Goal: Check status: Check status

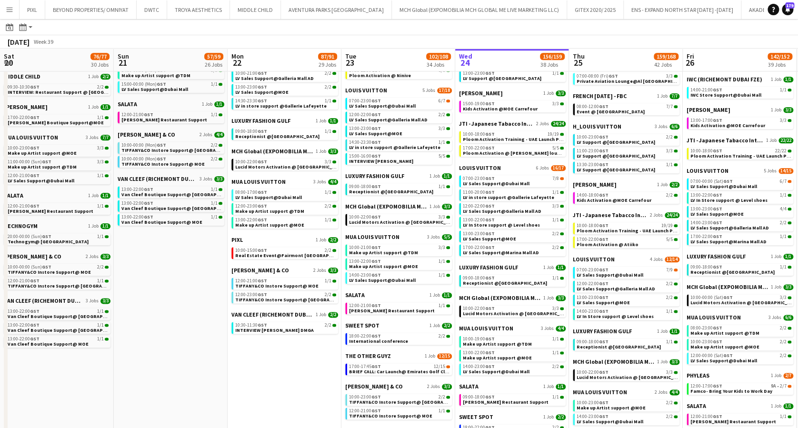
scroll to position [0, 228]
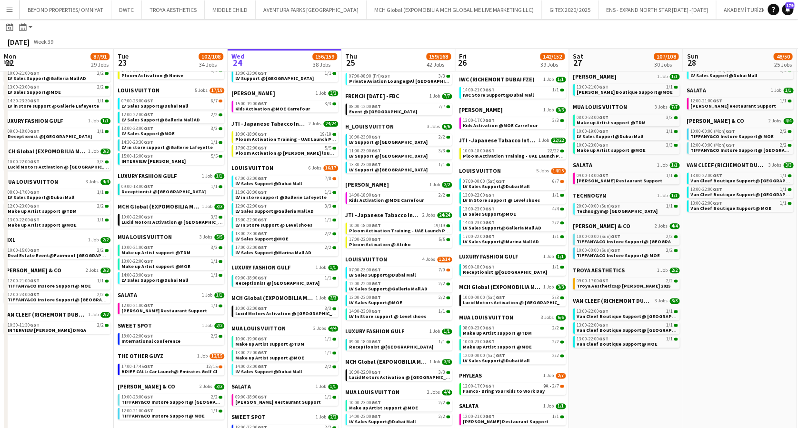
click at [8, 8] on app-icon "Menu" at bounding box center [10, 10] width 8 height 8
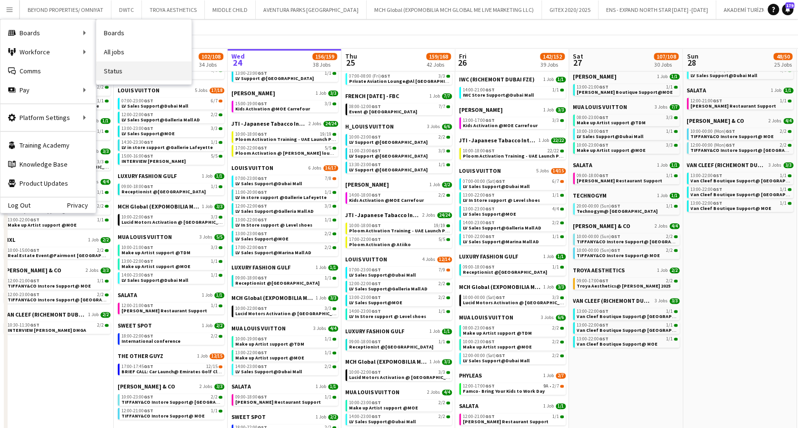
click at [131, 69] on link "Status" at bounding box center [143, 70] width 95 height 19
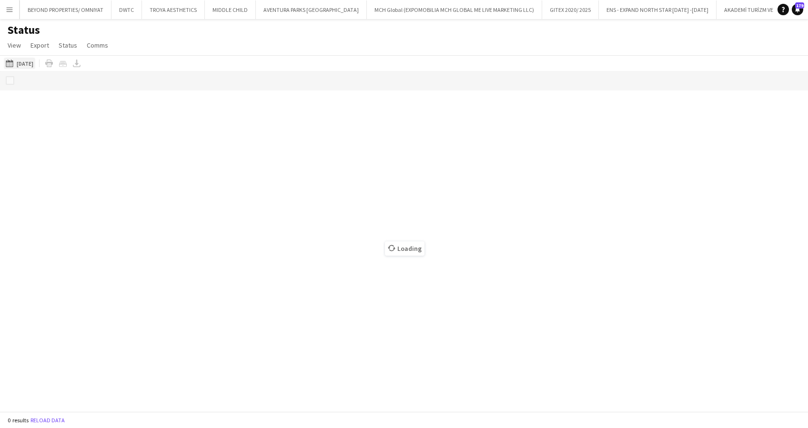
click at [15, 63] on app-icon "[DATE] to [DATE]" at bounding box center [11, 64] width 11 height 8
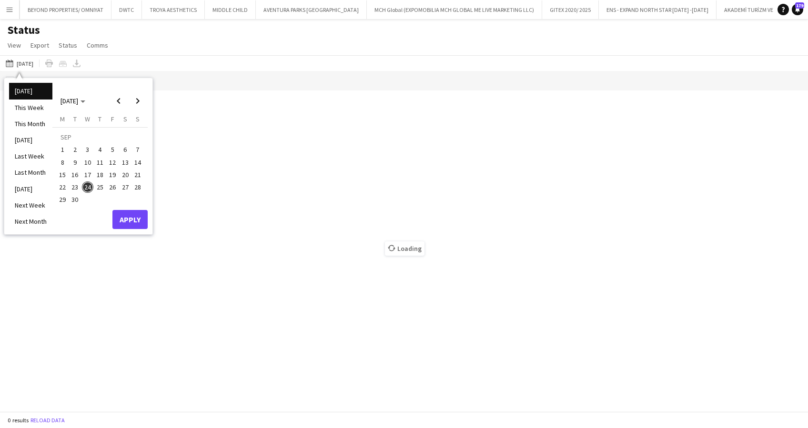
click at [152, 43] on div "Status View Views Default view New view Update view Delete view Edit name Custo…" at bounding box center [404, 39] width 808 height 32
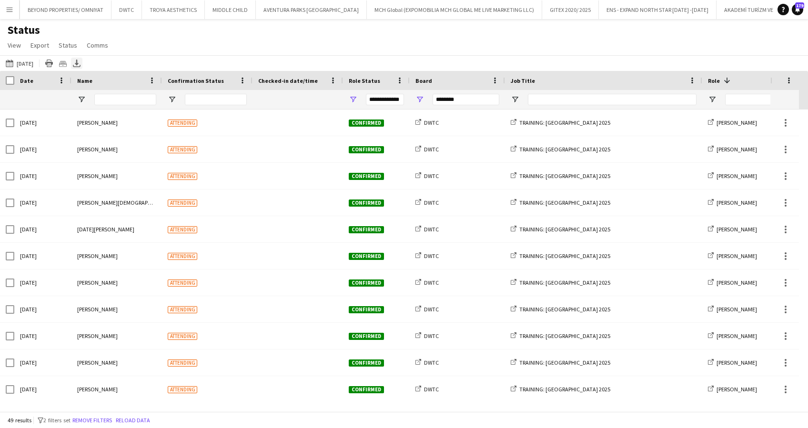
click at [76, 61] on icon at bounding box center [77, 63] width 4 height 6
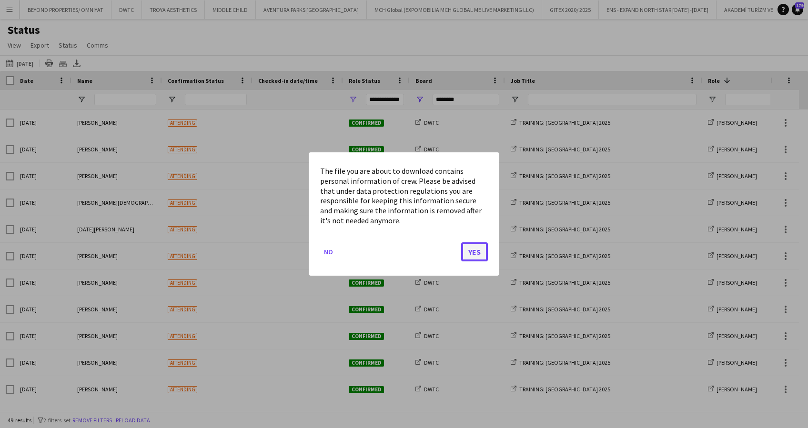
click at [467, 248] on button "Yes" at bounding box center [474, 251] width 27 height 19
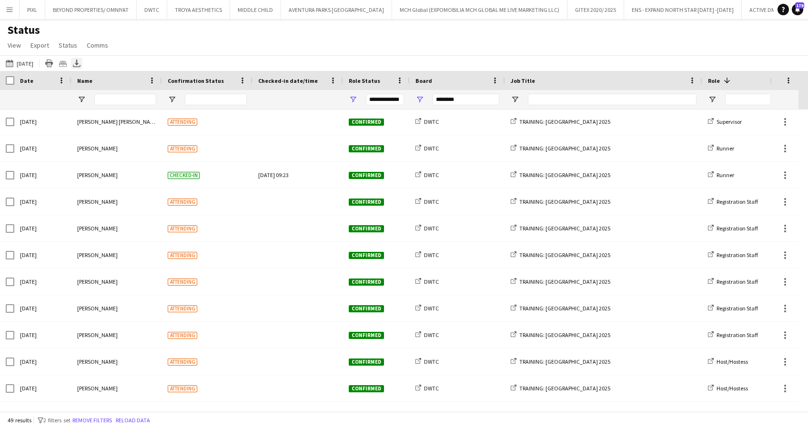
click at [74, 62] on icon "Export XLSX" at bounding box center [77, 64] width 8 height 8
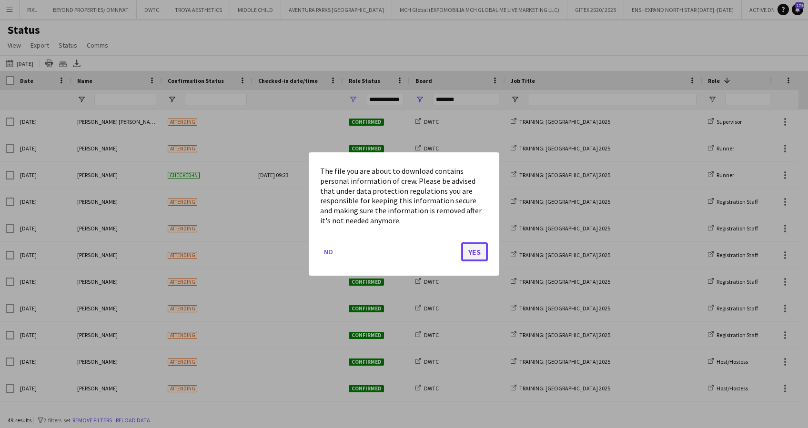
click at [476, 252] on button "Yes" at bounding box center [474, 251] width 27 height 19
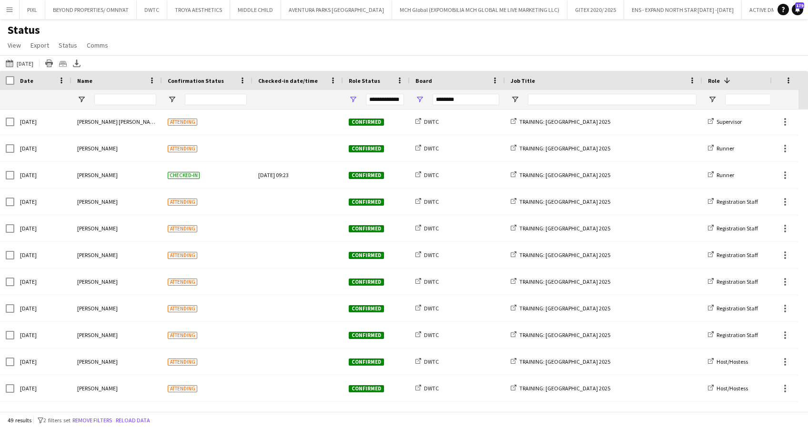
click at [214, 42] on div "Status View Views Default view New view Update view Delete view Edit name Custo…" at bounding box center [404, 39] width 808 height 32
click at [157, 10] on button "DWTC Close" at bounding box center [152, 9] width 30 height 19
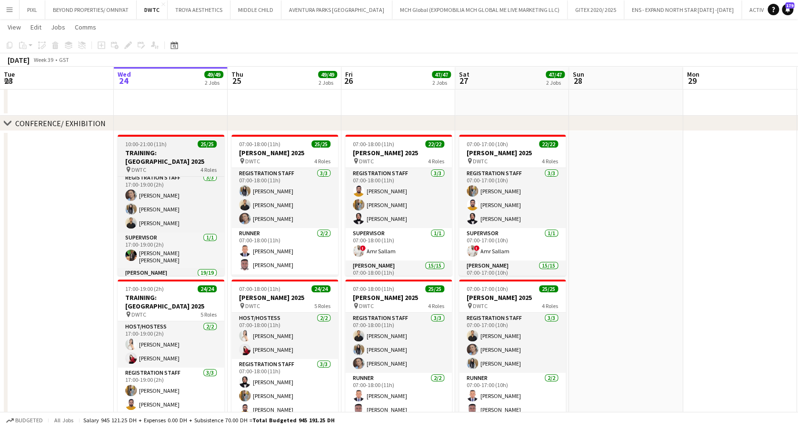
scroll to position [76, 0]
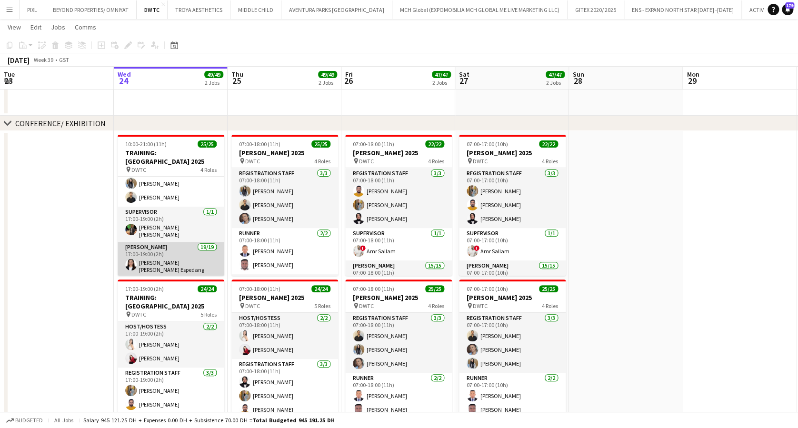
click at [187, 248] on app-card-role "Usher 19/19 17:00-19:00 (2h) Maria liza Espedang Hannah Lyn Vidal Albert Arroyo…" at bounding box center [171, 385] width 107 height 287
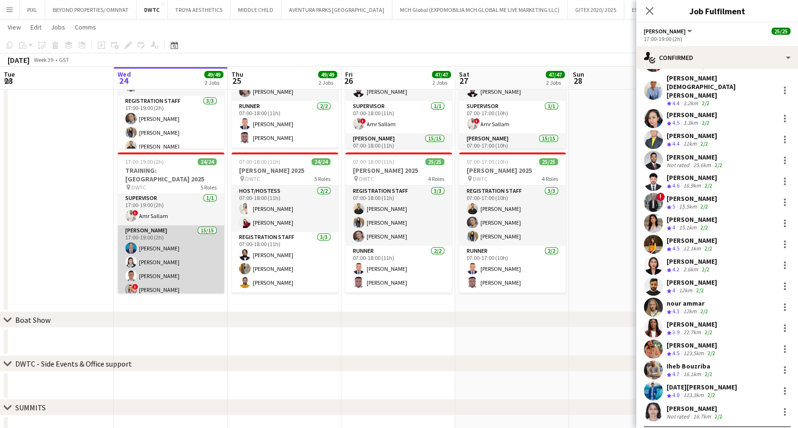
scroll to position [127, 0]
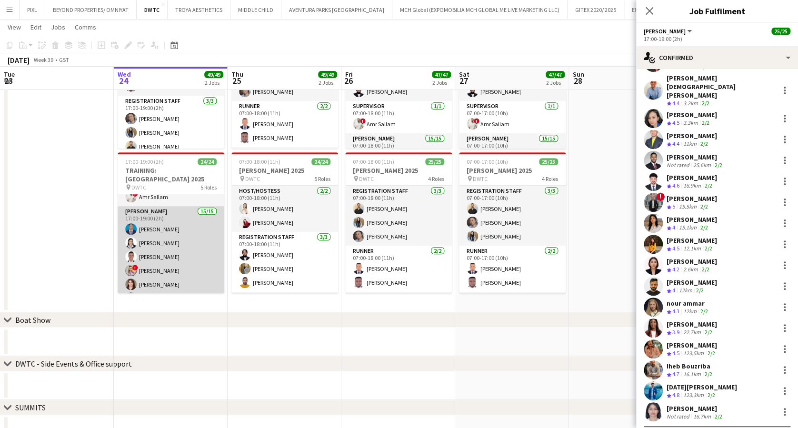
click at [168, 254] on app-card-role "Usher 15/15 17:00-19:00 (2h) Benjamin Ofidi euciabelle julianne leyesa Ayo Mene…" at bounding box center [171, 320] width 107 height 229
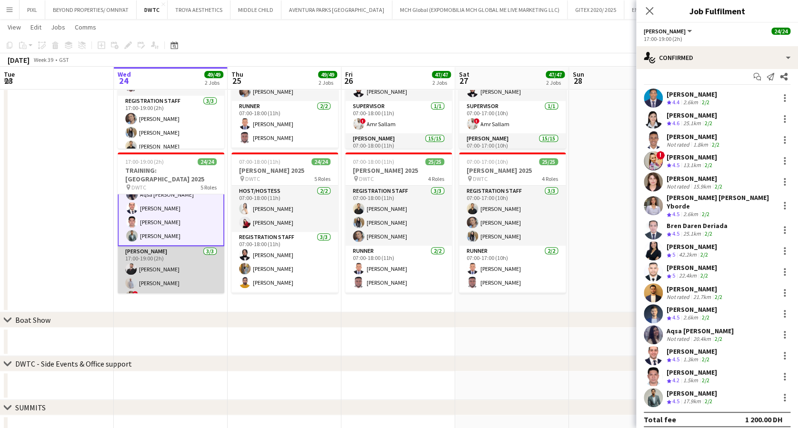
scroll to position [318, 0]
click at [166, 255] on app-card-role "Usher 3/3 17:00-19:00 (2h) Radwan Jrish Tiago Molla ! Rajaa Fannan" at bounding box center [171, 275] width 107 height 60
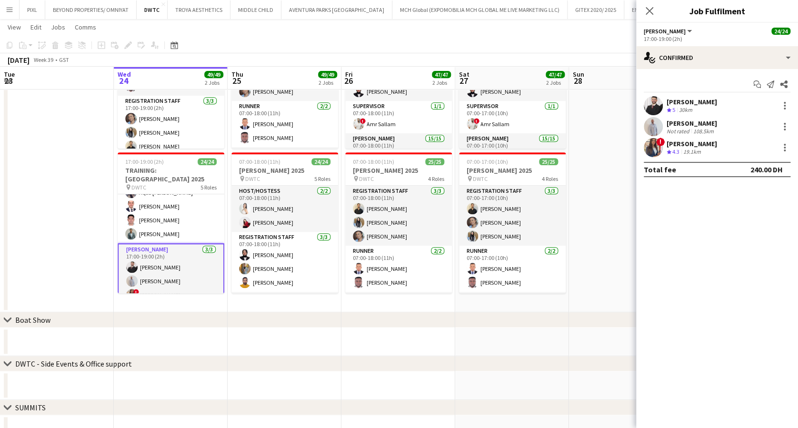
scroll to position [317, 0]
click at [654, 5] on app-icon "Close pop-in" at bounding box center [650, 11] width 14 height 14
